Goal: Task Accomplishment & Management: Manage account settings

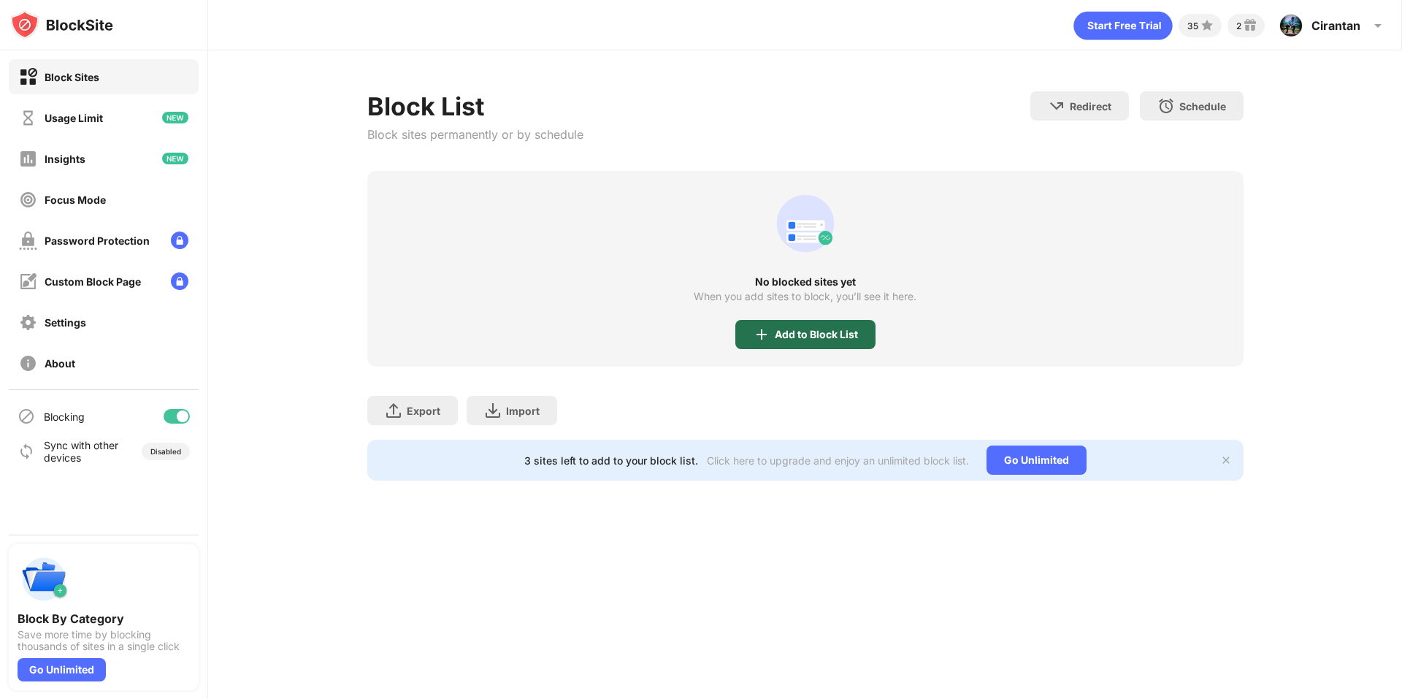
click at [834, 338] on div "Add to Block List" at bounding box center [816, 335] width 83 height 12
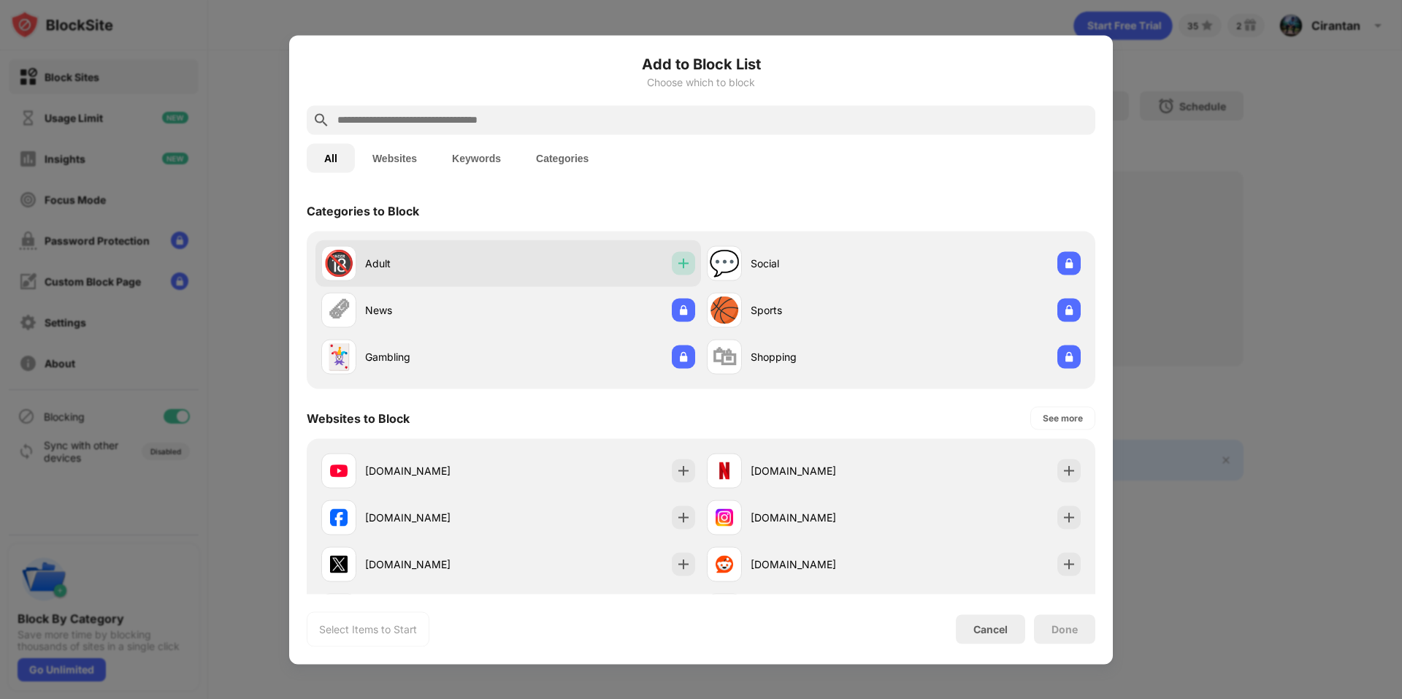
click at [676, 267] on img at bounding box center [683, 263] width 15 height 15
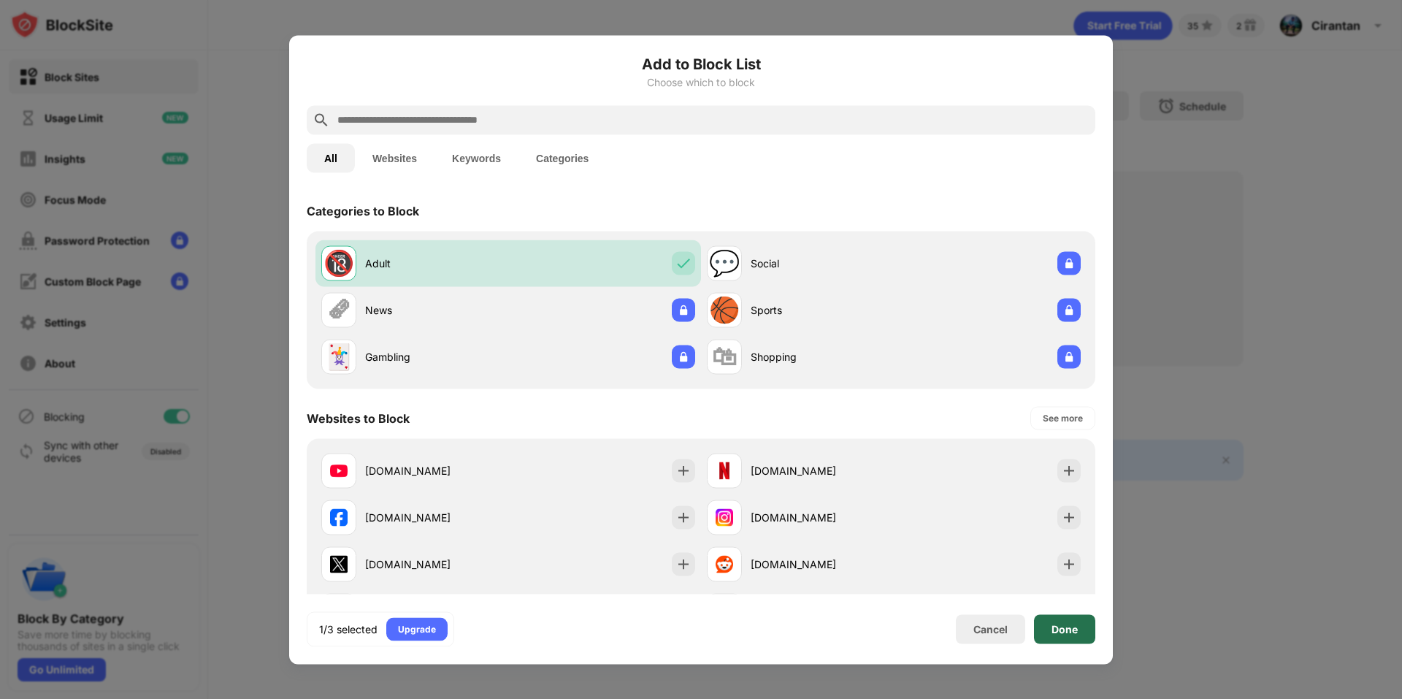
click at [1057, 630] on div "Done" at bounding box center [1065, 629] width 26 height 12
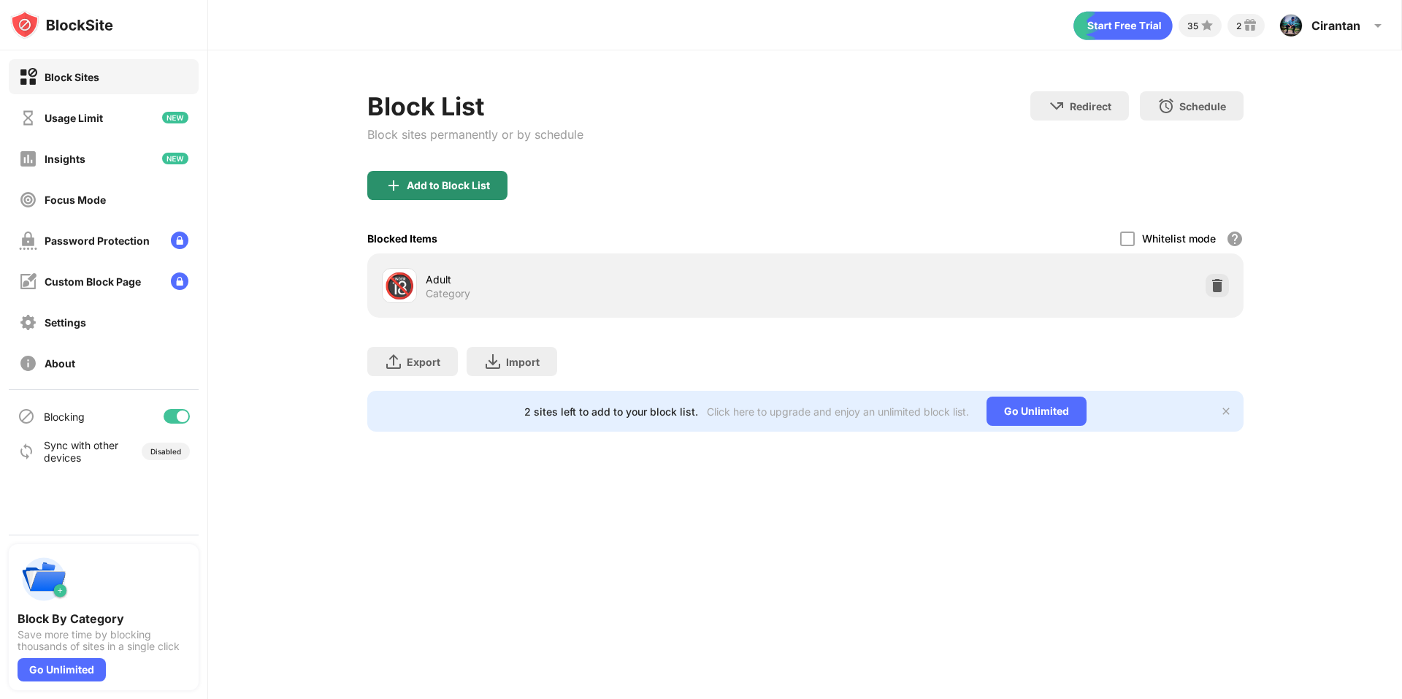
click at [432, 180] on div "Add to Block List" at bounding box center [448, 186] width 83 height 12
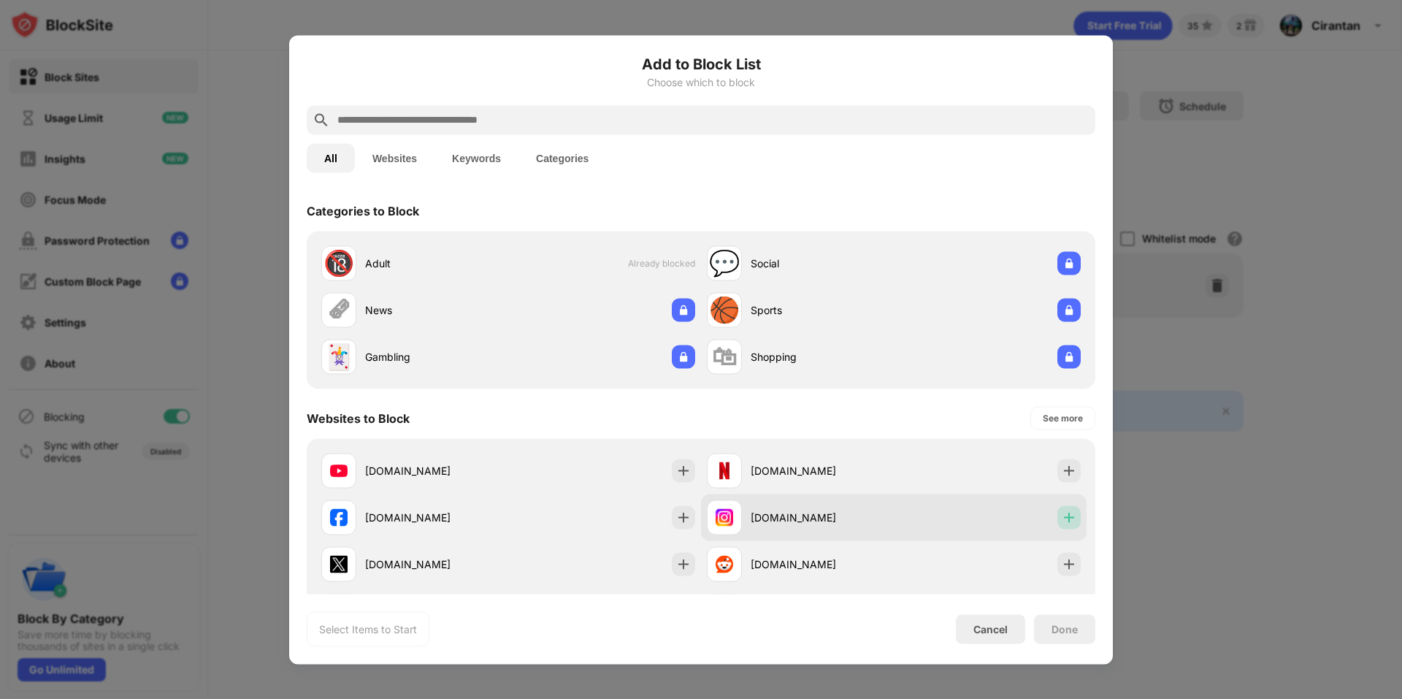
click at [1062, 523] on img at bounding box center [1069, 517] width 15 height 15
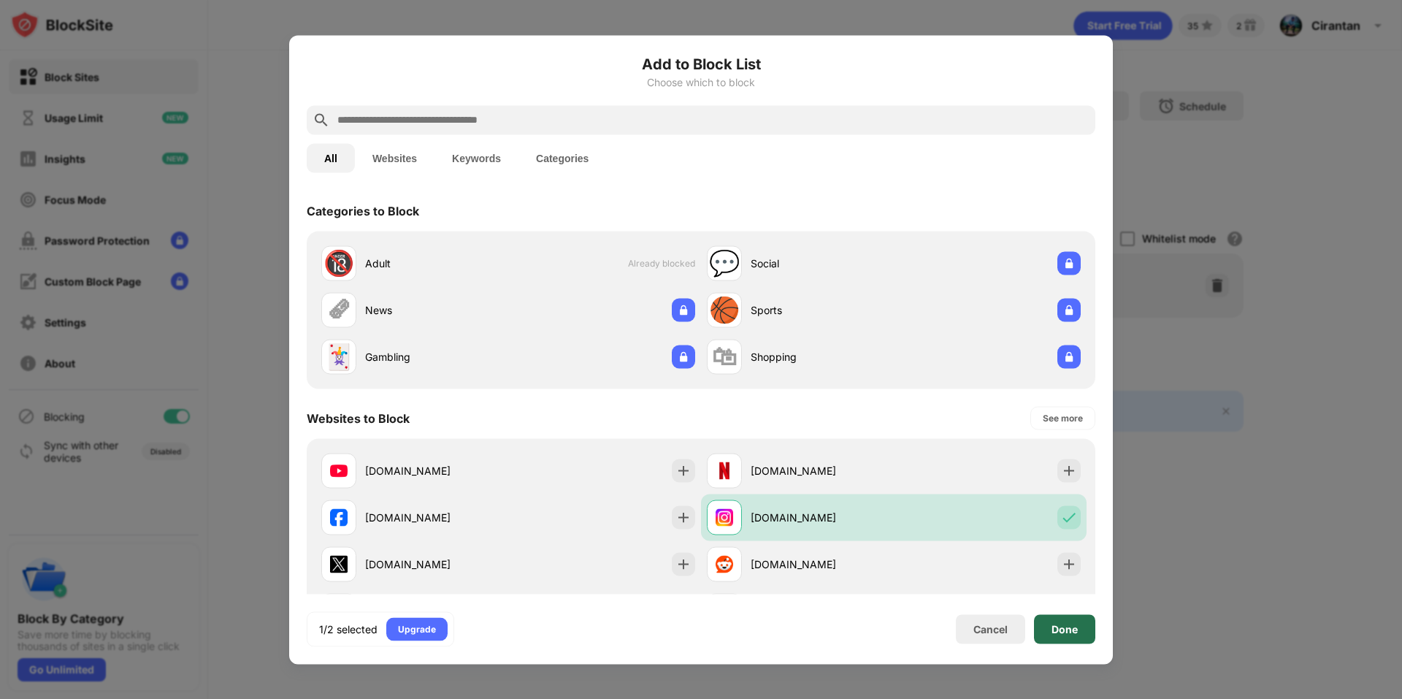
click at [1079, 632] on div "Done" at bounding box center [1064, 628] width 61 height 29
